Goal: Find specific page/section: Find specific page/section

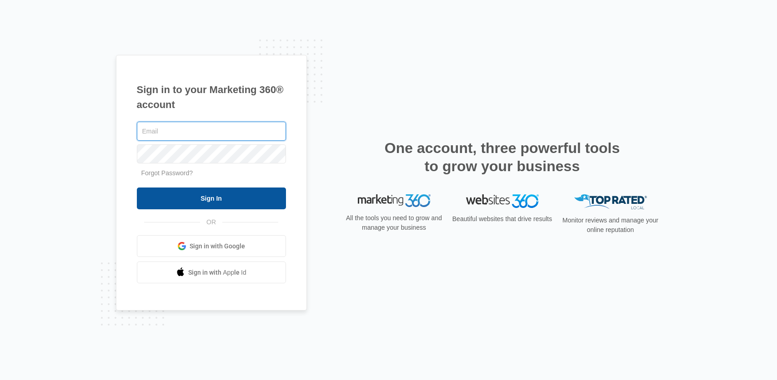
type input "[PERSON_NAME][EMAIL_ADDRESS][PERSON_NAME][DOMAIN_NAME]"
click at [231, 202] on input "Sign In" at bounding box center [211, 199] width 149 height 22
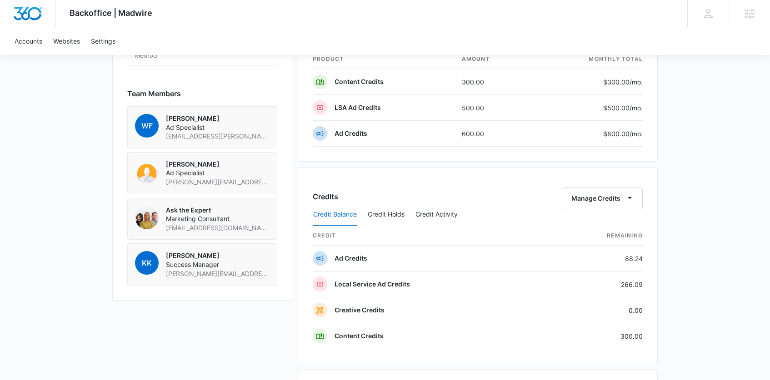
scroll to position [634, 0]
